Goal: Check status: Check status

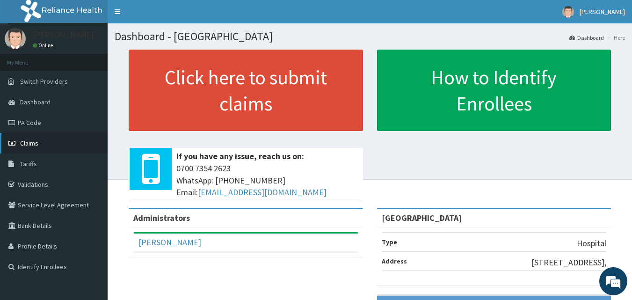
click at [49, 144] on link "Claims" at bounding box center [54, 143] width 108 height 21
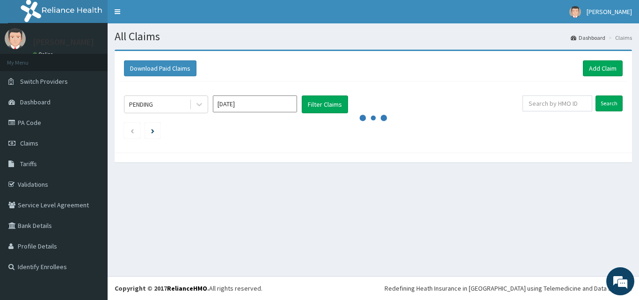
click at [49, 144] on link "Claims" at bounding box center [54, 143] width 108 height 21
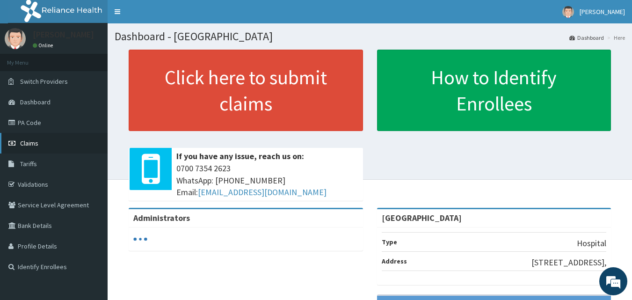
click at [46, 146] on link "Claims" at bounding box center [54, 143] width 108 height 21
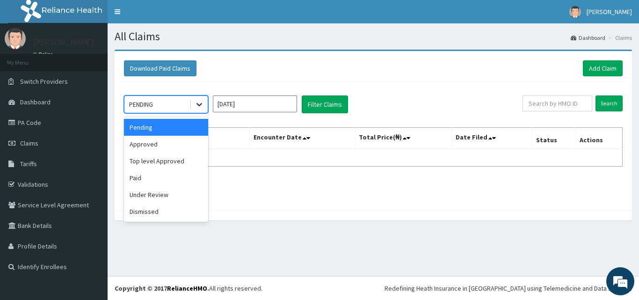
click at [193, 106] on div at bounding box center [199, 104] width 17 height 17
click at [159, 196] on div "Under Review" at bounding box center [166, 194] width 84 height 17
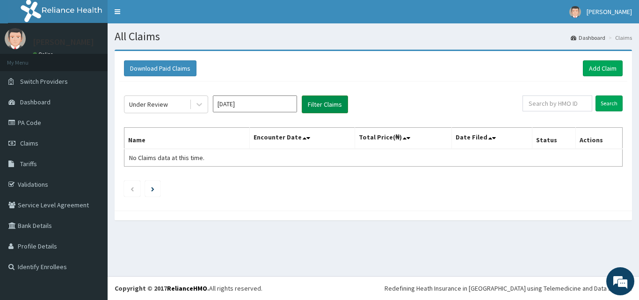
click at [329, 113] on button "Filter Claims" at bounding box center [325, 104] width 46 height 18
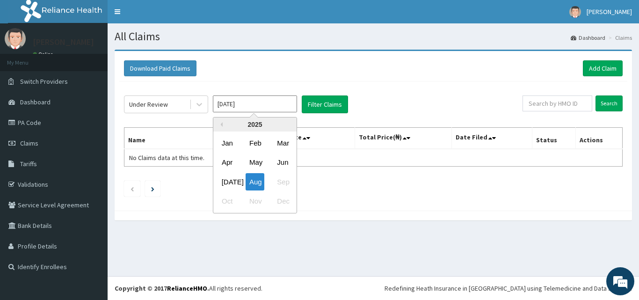
click at [273, 102] on input "Aug 2025" at bounding box center [255, 103] width 84 height 17
click at [225, 181] on div "Jul" at bounding box center [227, 181] width 19 height 17
type input "Jul 2025"
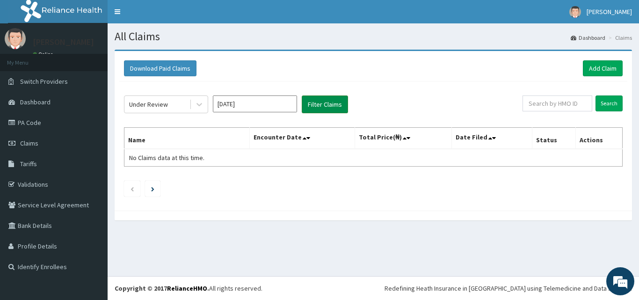
click at [330, 105] on button "Filter Claims" at bounding box center [325, 104] width 46 height 18
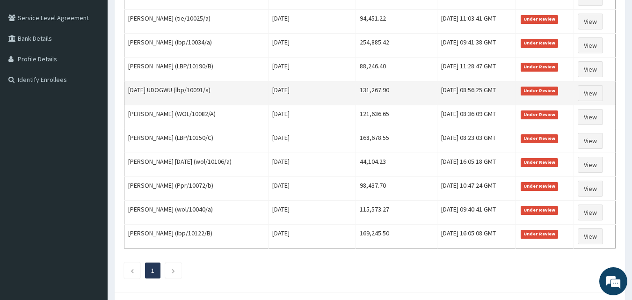
scroll to position [230, 0]
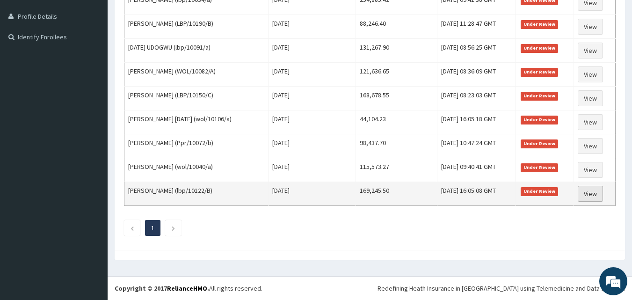
click at [597, 198] on link "View" at bounding box center [590, 194] width 25 height 16
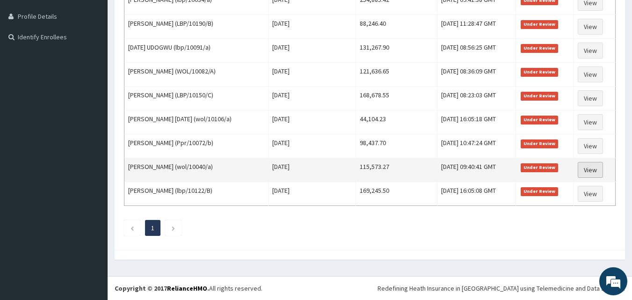
click at [597, 170] on link "View" at bounding box center [590, 170] width 25 height 16
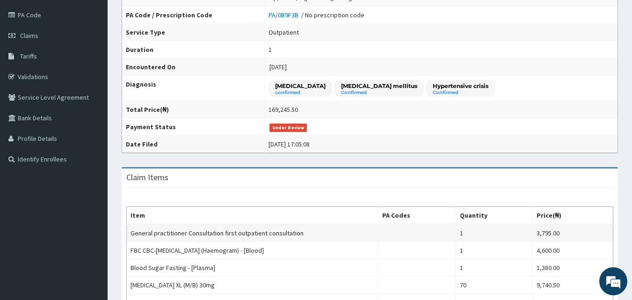
scroll to position [87, 0]
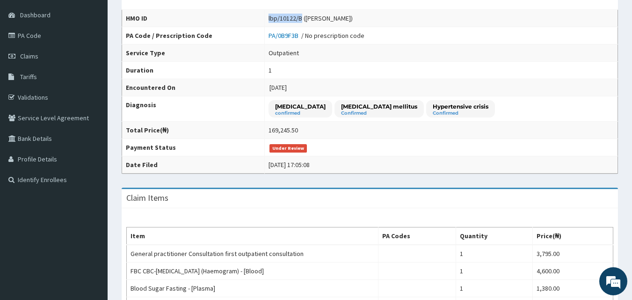
drag, startPoint x: 282, startPoint y: 19, endPoint x: 318, endPoint y: 16, distance: 36.2
click at [318, 16] on tr "HMO ID lbp/10122/B ([PERSON_NAME])" at bounding box center [370, 18] width 496 height 17
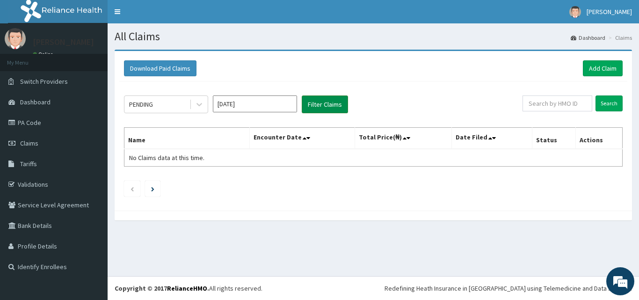
click at [335, 109] on button "Filter Claims" at bounding box center [325, 104] width 46 height 18
click at [637, 146] on div "Download Paid Claims Add Claim × Note you can only download claims within a max…" at bounding box center [374, 140] width 532 height 180
click at [334, 102] on button "Filter Claims" at bounding box center [325, 104] width 46 height 18
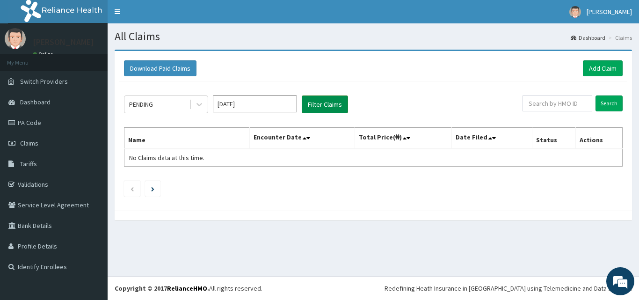
click at [334, 102] on button "Filter Claims" at bounding box center [325, 104] width 46 height 18
click at [320, 103] on button "Filter Claims" at bounding box center [325, 104] width 46 height 18
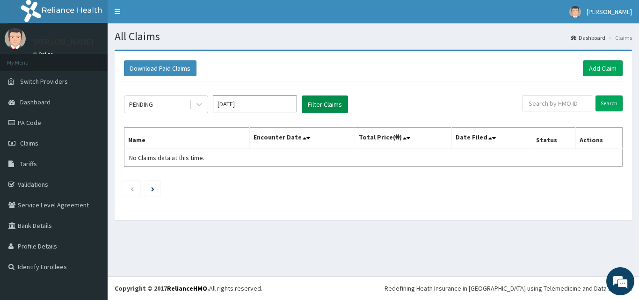
click at [325, 101] on button "Filter Claims" at bounding box center [325, 104] width 46 height 18
click at [323, 105] on button "Filter Claims" at bounding box center [325, 104] width 46 height 18
click at [332, 116] on div "PENDING Aug 2025 Filter Claims Search Name Encounter Date Total Price(₦) Date F…" at bounding box center [373, 143] width 508 height 125
click at [332, 112] on button "Filter Claims" at bounding box center [325, 104] width 46 height 18
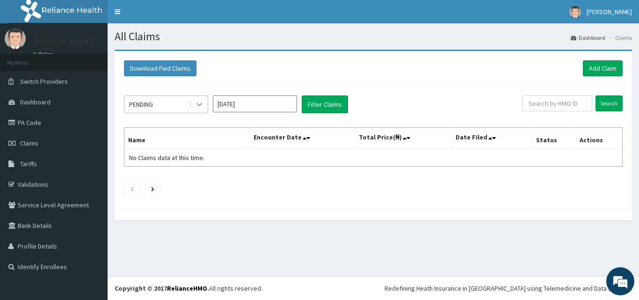
click at [193, 103] on div at bounding box center [199, 104] width 17 height 17
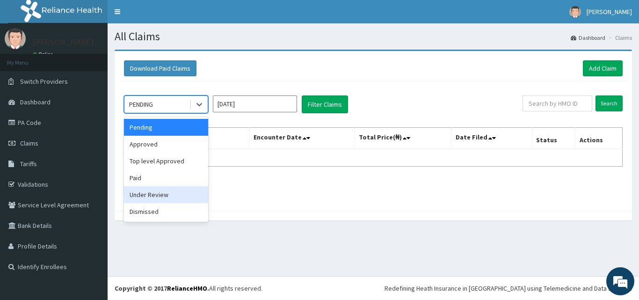
click at [161, 195] on div "Under Review" at bounding box center [166, 194] width 84 height 17
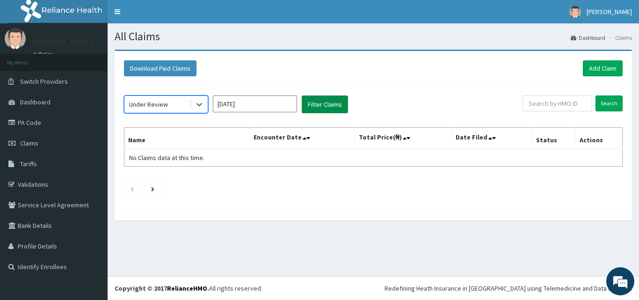
click at [313, 110] on button "Filter Claims" at bounding box center [325, 104] width 46 height 18
click at [317, 104] on button "Filter Claims" at bounding box center [325, 104] width 46 height 18
click at [340, 106] on button "Filter Claims" at bounding box center [325, 104] width 46 height 18
